Goal: Find specific page/section: Find specific page/section

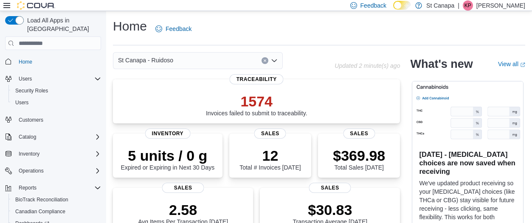
click at [274, 61] on icon "Open list of options" at bounding box center [274, 60] width 7 height 7
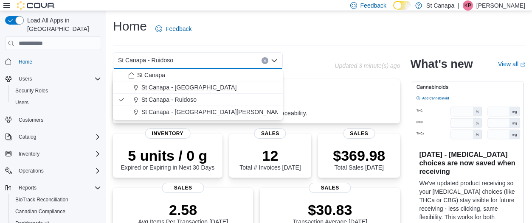
click at [165, 87] on span "St Canapa - [GEOGRAPHIC_DATA]" at bounding box center [188, 87] width 95 height 8
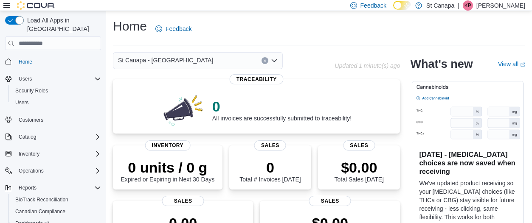
click at [276, 59] on icon "Open list of options" at bounding box center [274, 60] width 7 height 7
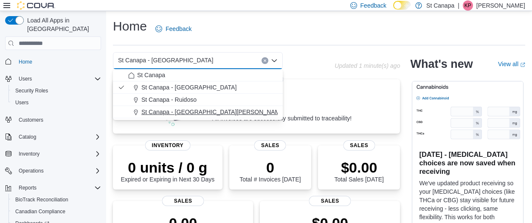
click at [151, 112] on span "St Canapa - [GEOGRAPHIC_DATA][PERSON_NAME]" at bounding box center [213, 112] width 144 height 8
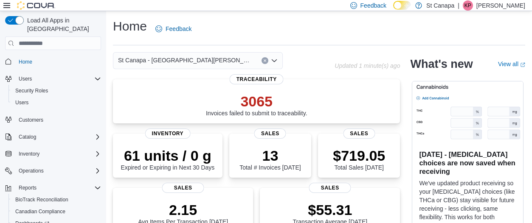
click at [272, 60] on icon "Open list of options" at bounding box center [274, 60] width 5 height 3
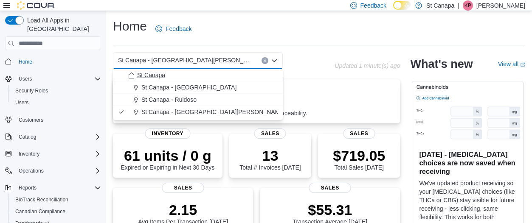
click at [162, 76] on span "St Canapa" at bounding box center [151, 75] width 28 height 8
